Goal: Task Accomplishment & Management: Manage account settings

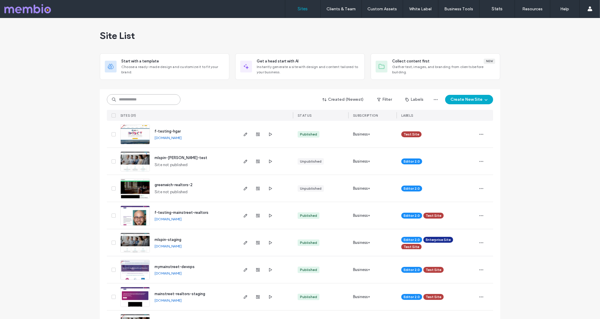
click at [143, 101] on input at bounding box center [144, 99] width 74 height 11
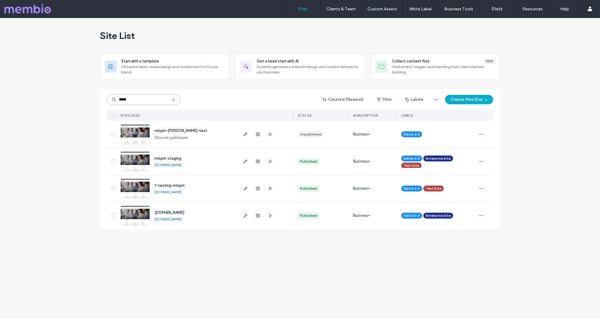
type input "*****"
click at [168, 213] on span "mlspin.com" at bounding box center [170, 212] width 30 height 4
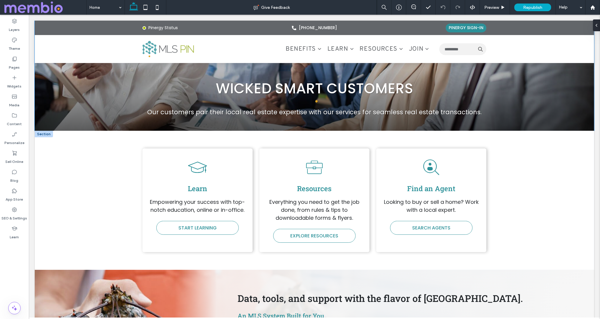
scroll to position [156, 0]
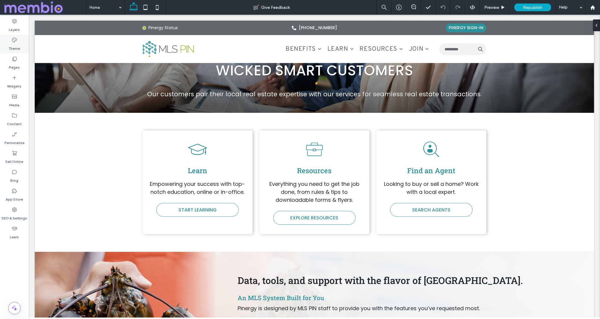
click at [14, 44] on label "Theme" at bounding box center [14, 47] width 11 height 8
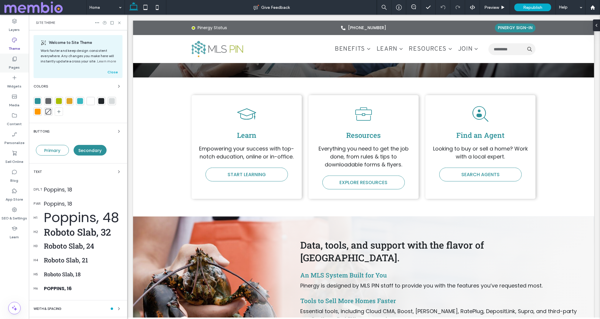
click at [14, 59] on icon at bounding box center [14, 59] width 6 height 6
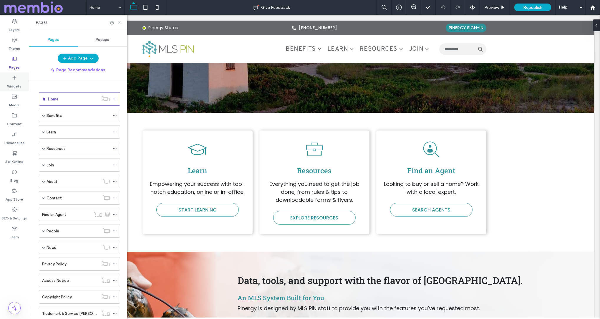
click at [15, 79] on icon at bounding box center [14, 78] width 6 height 6
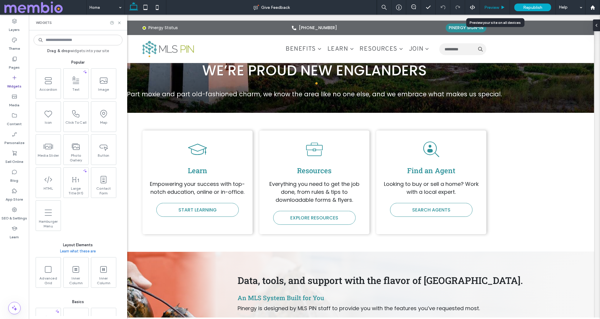
click at [494, 8] on span "Preview" at bounding box center [491, 7] width 15 height 5
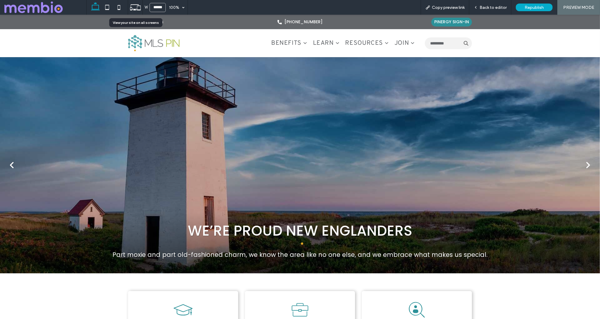
click at [137, 7] on use at bounding box center [135, 7] width 11 height 6
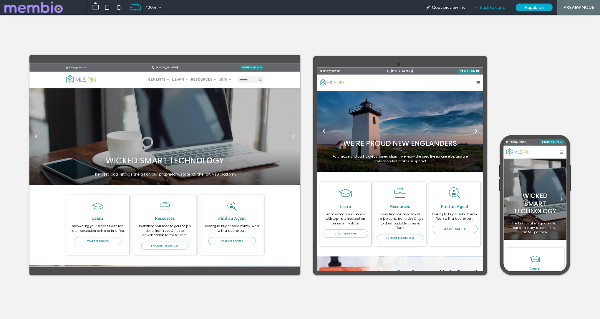
click at [496, 6] on span "Back to editor" at bounding box center [492, 7] width 27 height 5
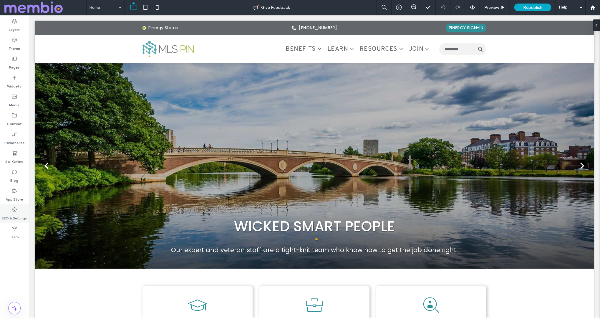
click at [14, 211] on use at bounding box center [14, 209] width 5 height 5
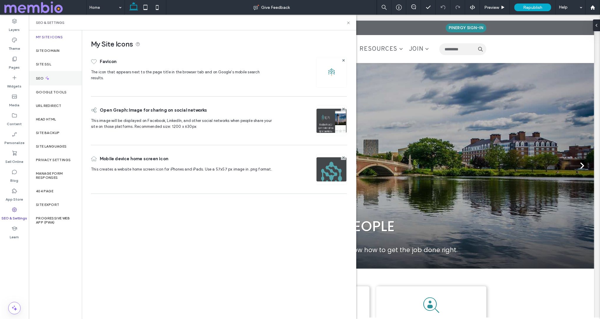
click at [40, 74] on div "SEO" at bounding box center [55, 78] width 53 height 14
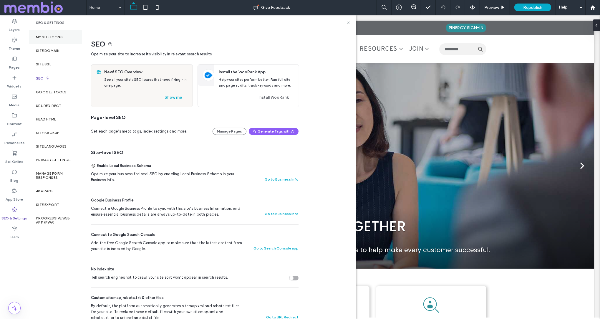
click at [47, 38] on label "My Site Icons" at bounding box center [49, 37] width 27 height 4
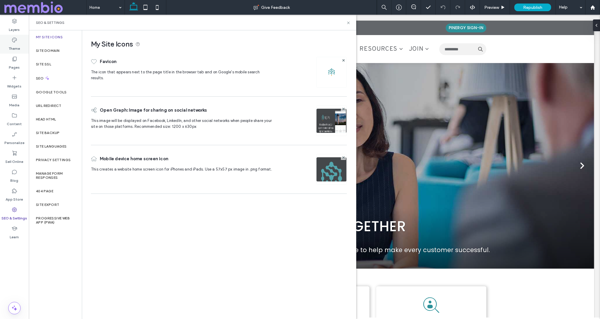
click at [15, 43] on icon at bounding box center [14, 40] width 6 height 6
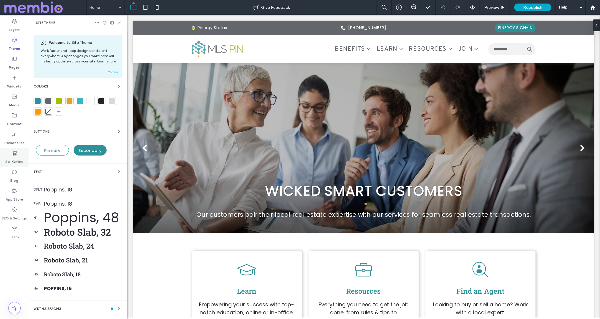
click at [14, 150] on icon at bounding box center [14, 153] width 6 height 6
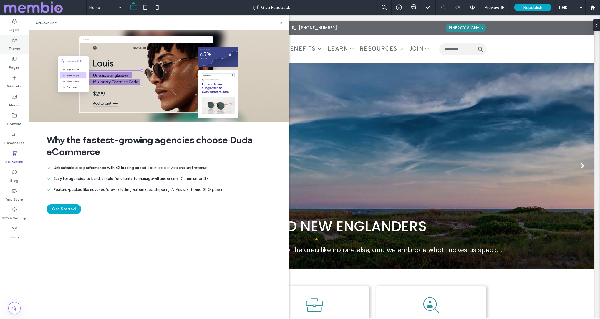
click at [18, 40] on div "Theme" at bounding box center [14, 44] width 29 height 19
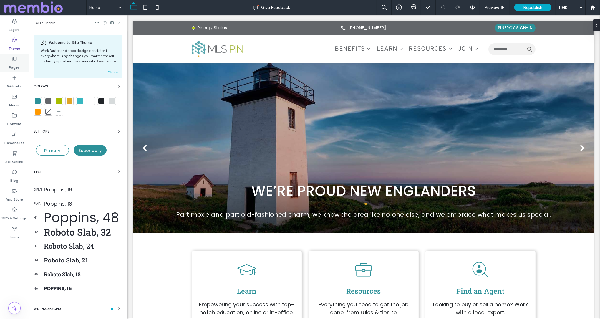
click at [17, 64] on label "Pages" at bounding box center [14, 66] width 11 height 8
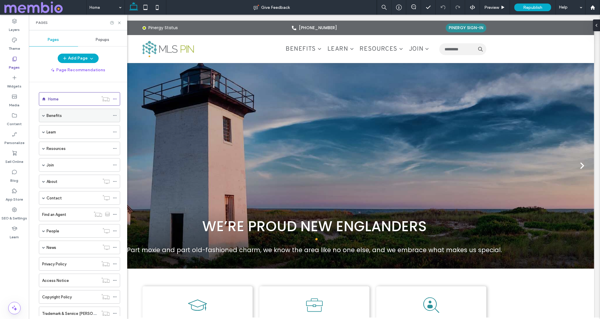
click at [67, 113] on div "Benefits" at bounding box center [78, 115] width 63 height 6
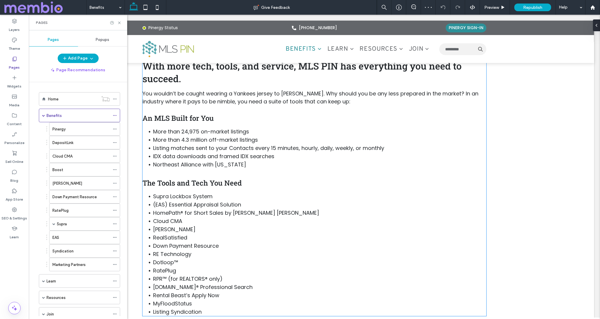
scroll to position [238, 0]
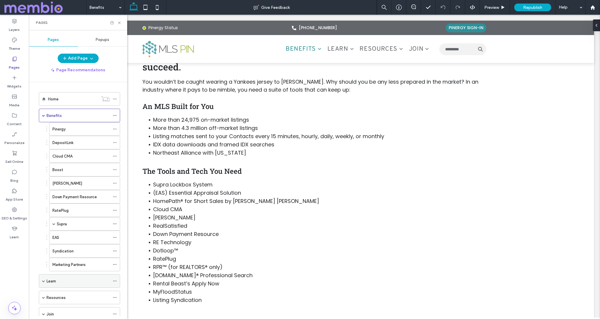
click at [77, 281] on div "Learn" at bounding box center [78, 281] width 63 height 6
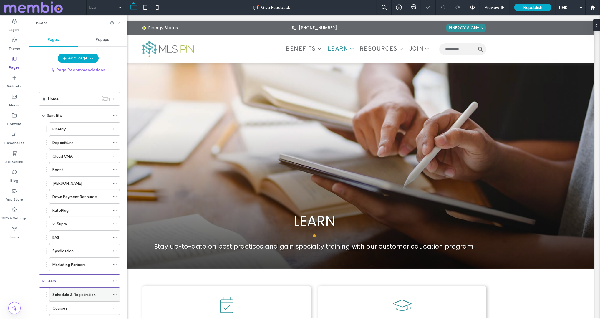
click at [72, 293] on label "Schedule & Registration" at bounding box center [73, 294] width 43 height 10
